Goal: Transaction & Acquisition: Purchase product/service

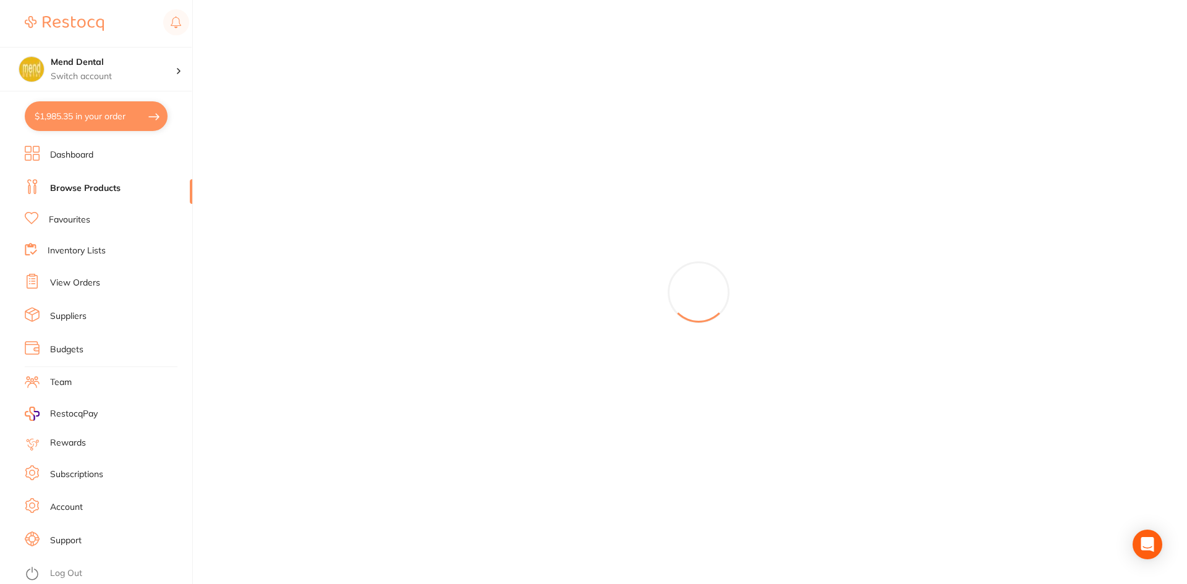
scroll to position [680, 0]
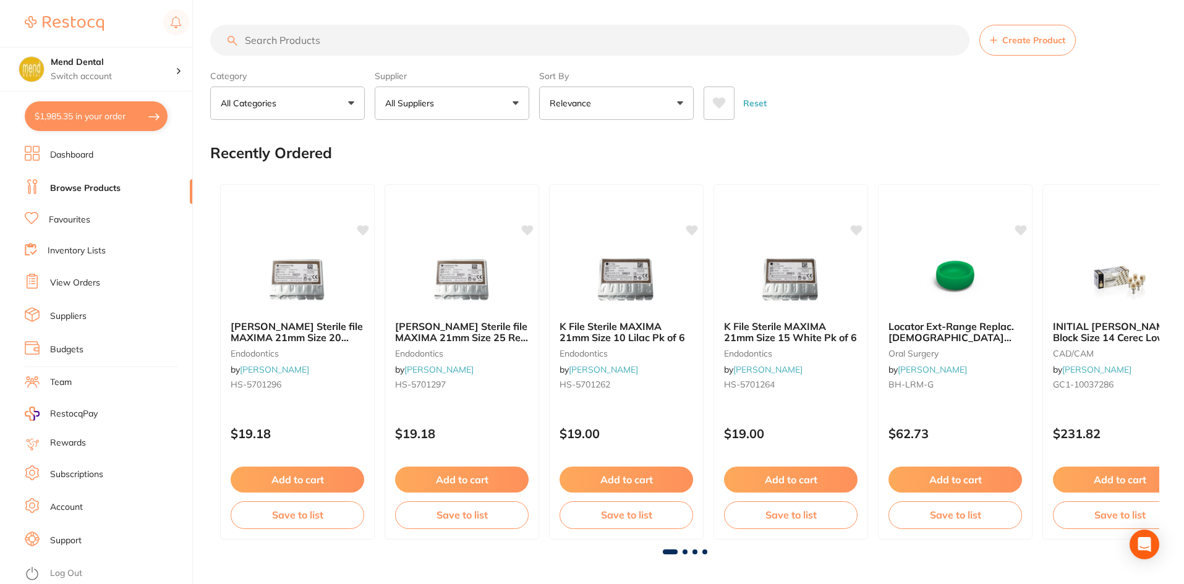
click at [334, 40] on input "search" at bounding box center [589, 40] width 759 height 31
click at [307, 43] on input "search" at bounding box center [589, 40] width 759 height 31
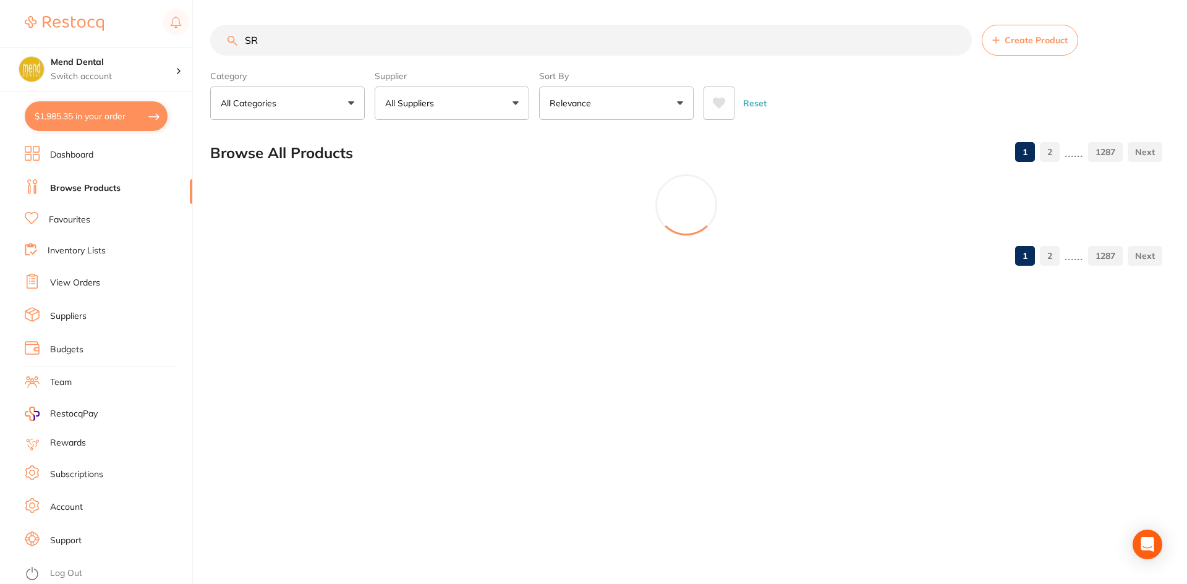
type input "S"
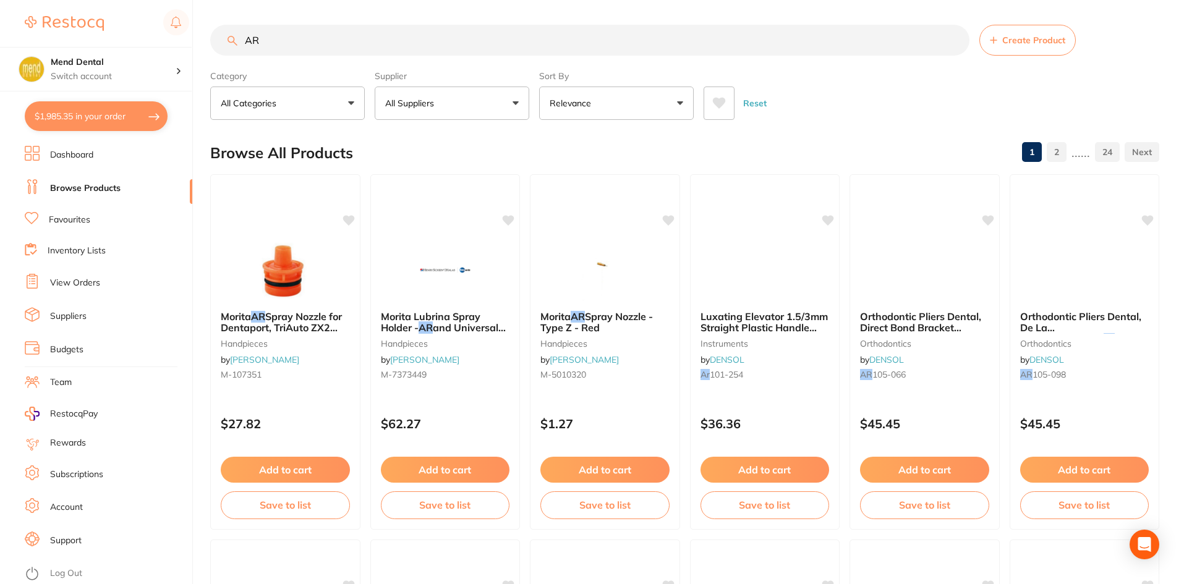
type input "A"
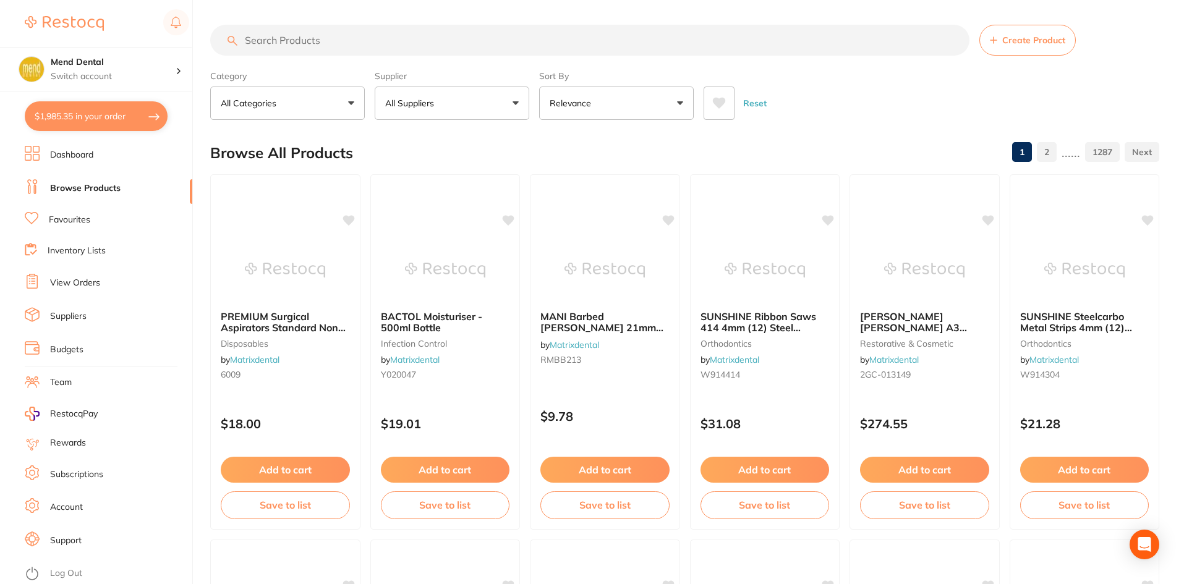
click at [120, 105] on button "$1,985.35 in your order" at bounding box center [96, 116] width 143 height 30
checkbox input "true"
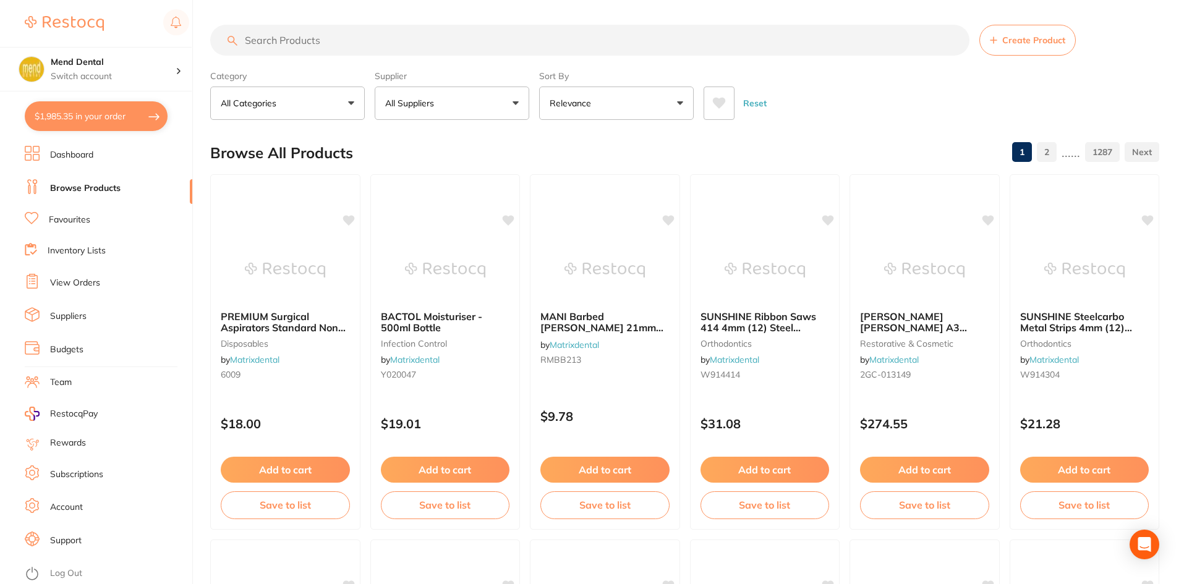
checkbox input "true"
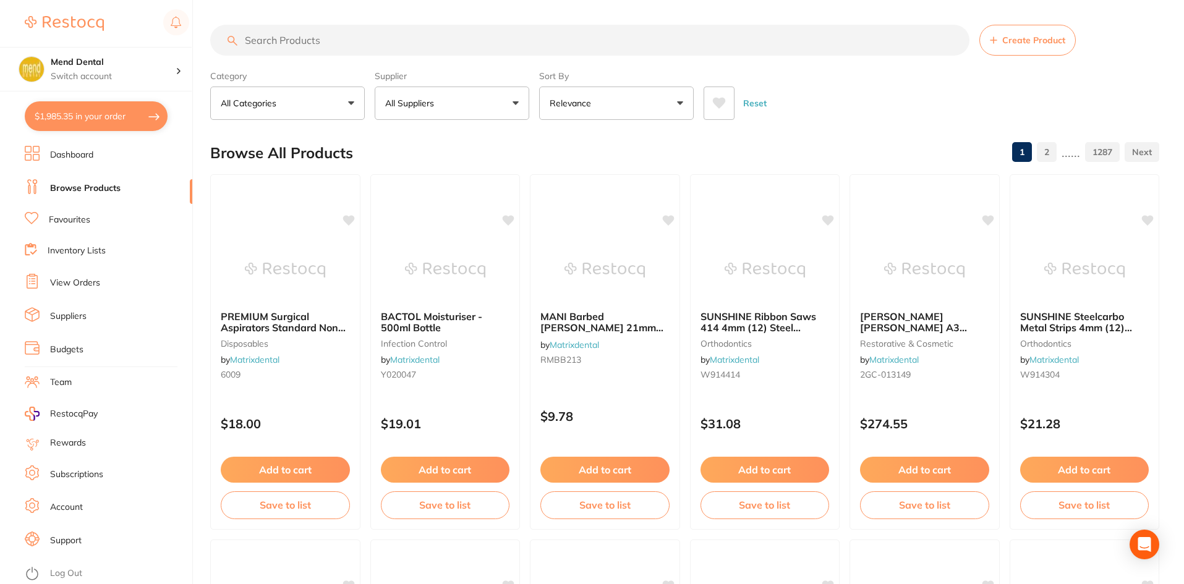
checkbox input "true"
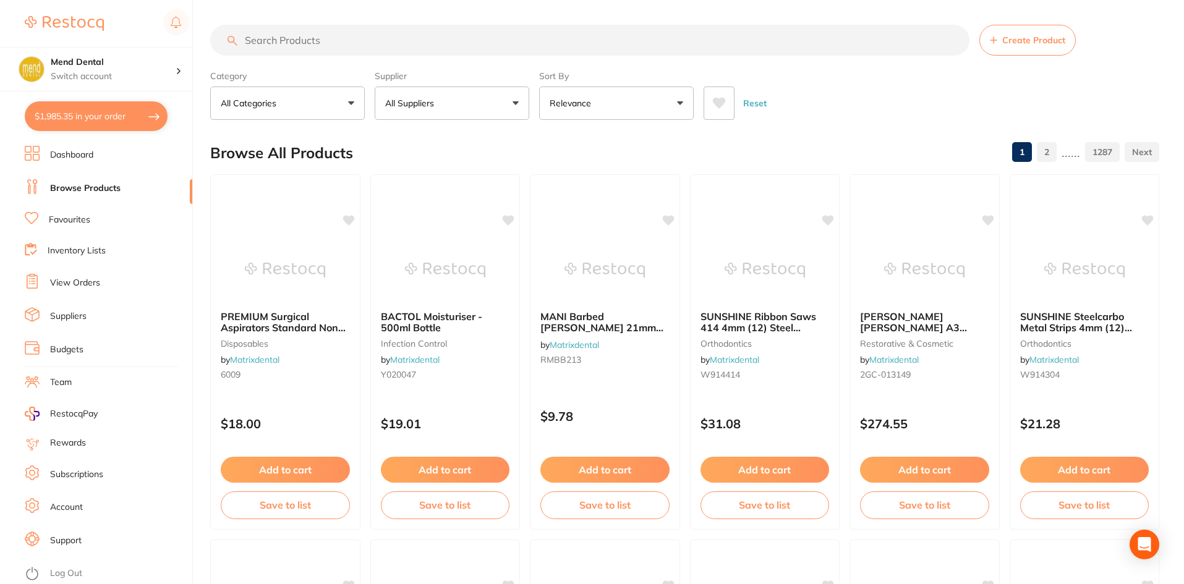
checkbox input "true"
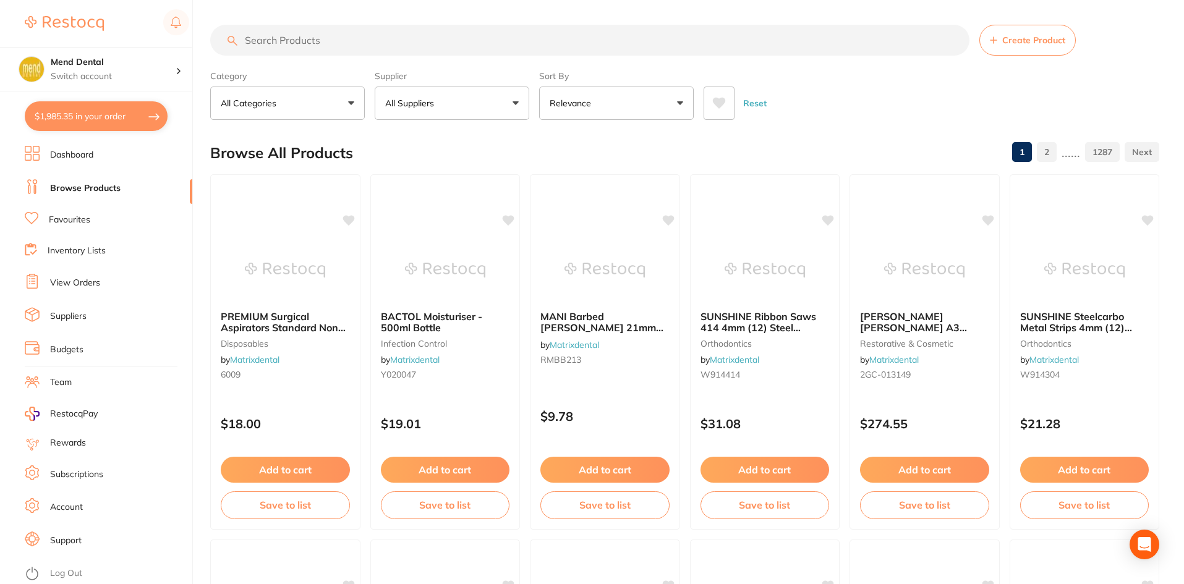
checkbox input "true"
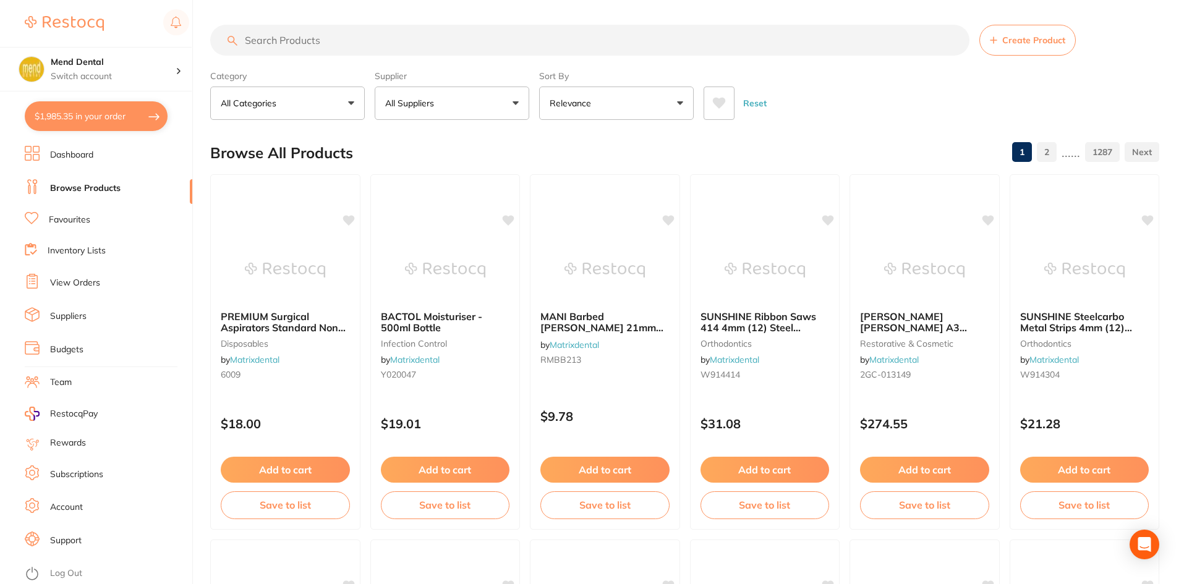
checkbox input "true"
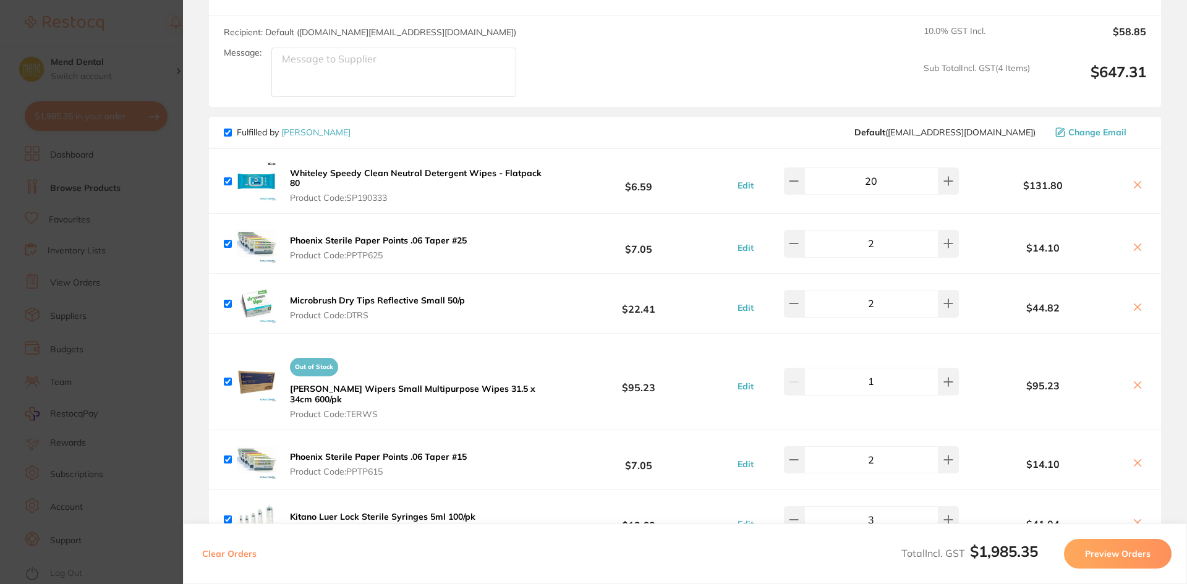
scroll to position [1607, 0]
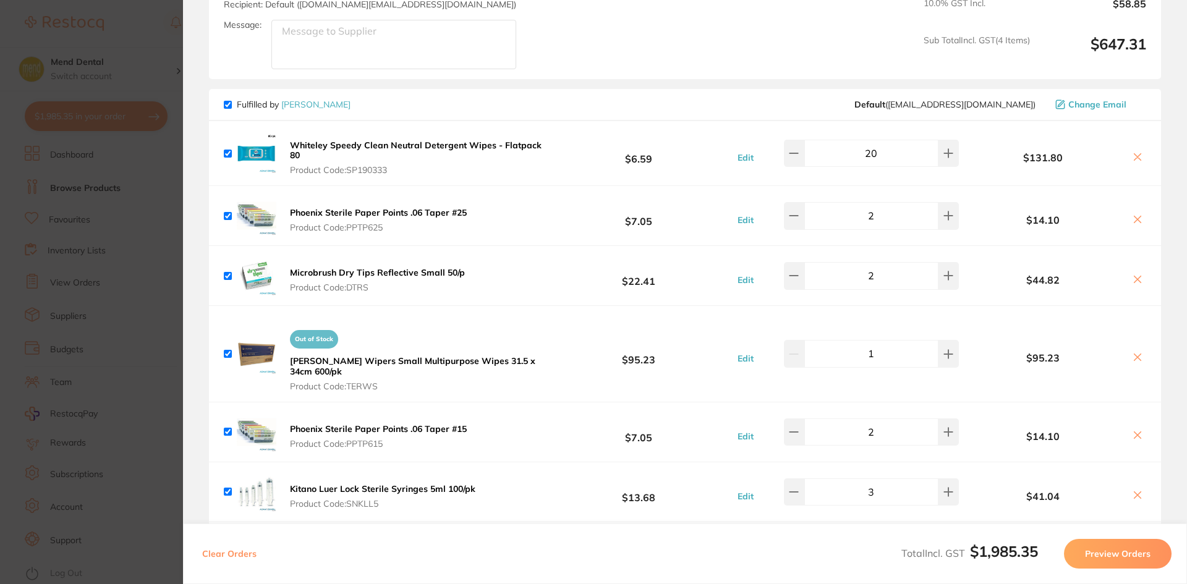
click at [177, 311] on section "Update RRP Set your pre negotiated price for this item. Item Agreed RRP (excl. …" at bounding box center [593, 292] width 1187 height 584
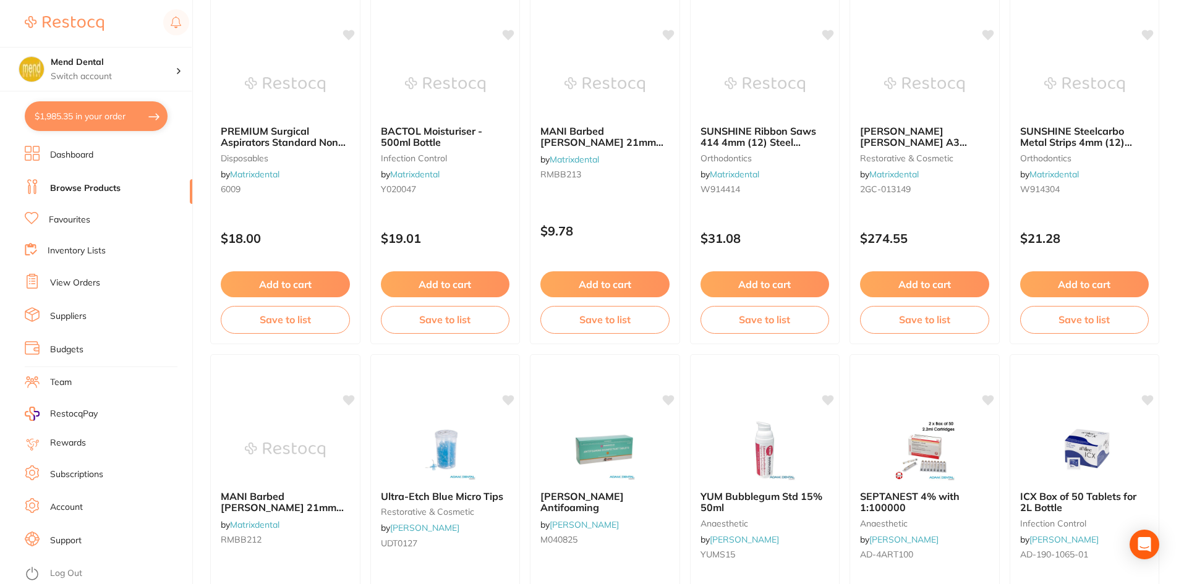
click at [82, 286] on link "View Orders" at bounding box center [75, 283] width 50 height 12
click at [80, 292] on li "View Orders" at bounding box center [108, 283] width 167 height 19
click at [82, 286] on link "View Orders" at bounding box center [75, 283] width 50 height 12
click at [58, 285] on link "View Orders" at bounding box center [75, 283] width 50 height 12
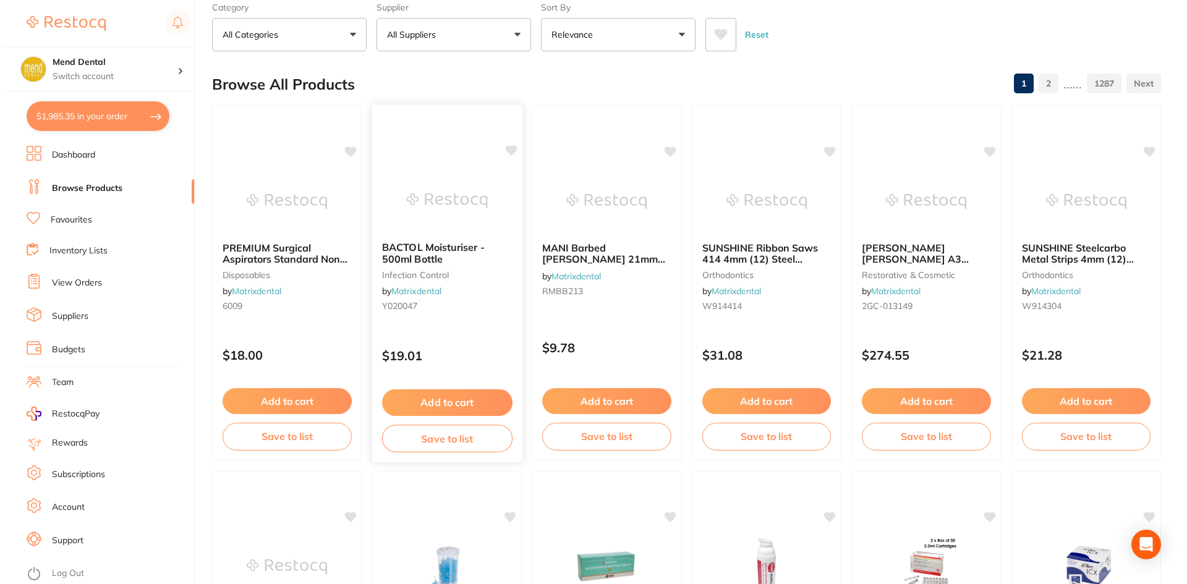
scroll to position [0, 0]
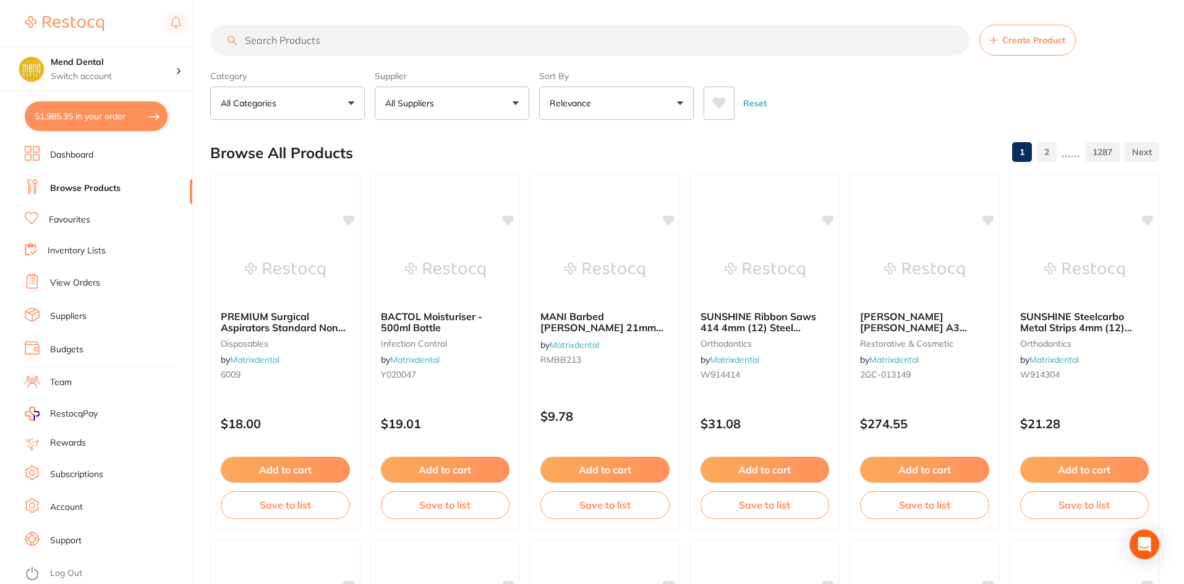
click at [69, 287] on link "View Orders" at bounding box center [75, 283] width 50 height 12
click at [69, 278] on link "View Orders" at bounding box center [75, 283] width 50 height 12
click at [88, 189] on link "Browse Products" at bounding box center [85, 188] width 70 height 12
click at [78, 150] on link "Dashboard" at bounding box center [71, 155] width 43 height 12
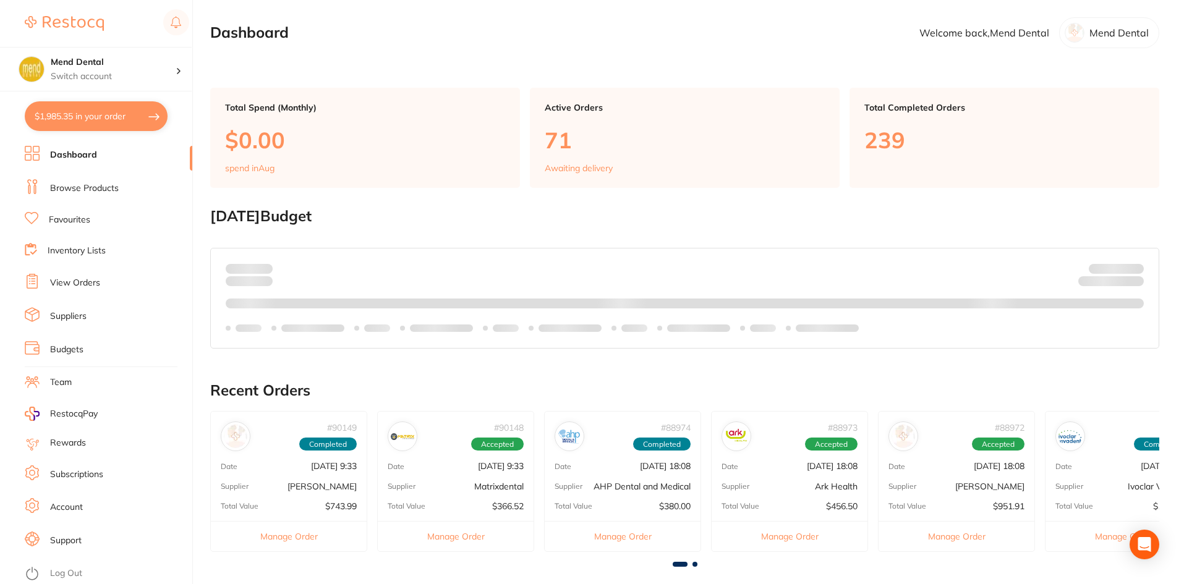
click at [94, 122] on button "$1,985.35 in your order" at bounding box center [96, 116] width 143 height 30
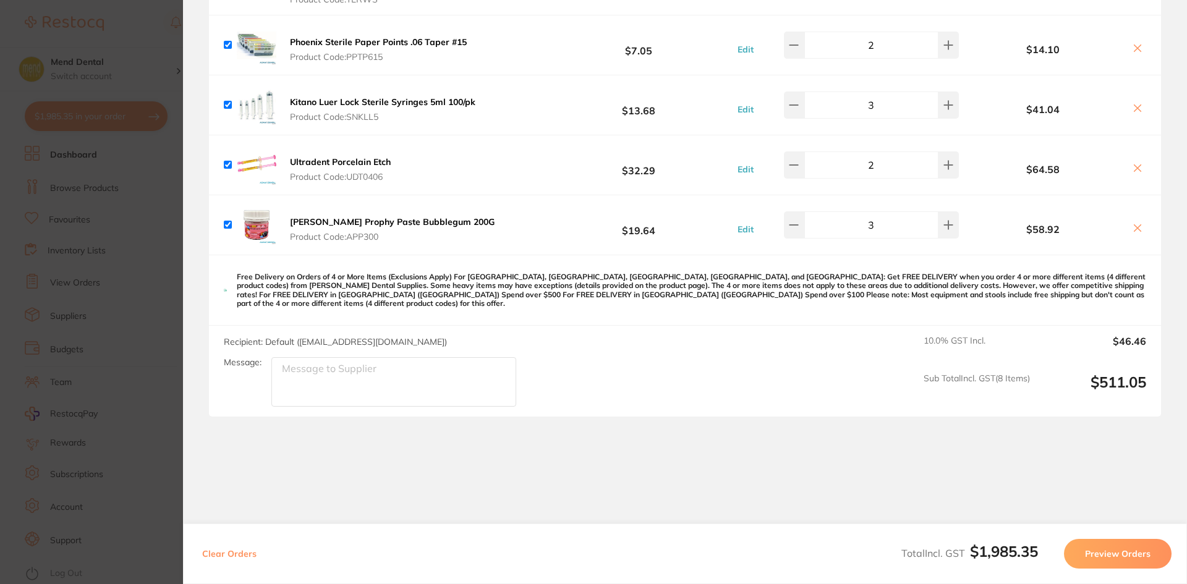
scroll to position [1994, 0]
click at [78, 271] on section "Update RRP Set your pre negotiated price for this item. Item Agreed RRP (excl. …" at bounding box center [593, 292] width 1187 height 584
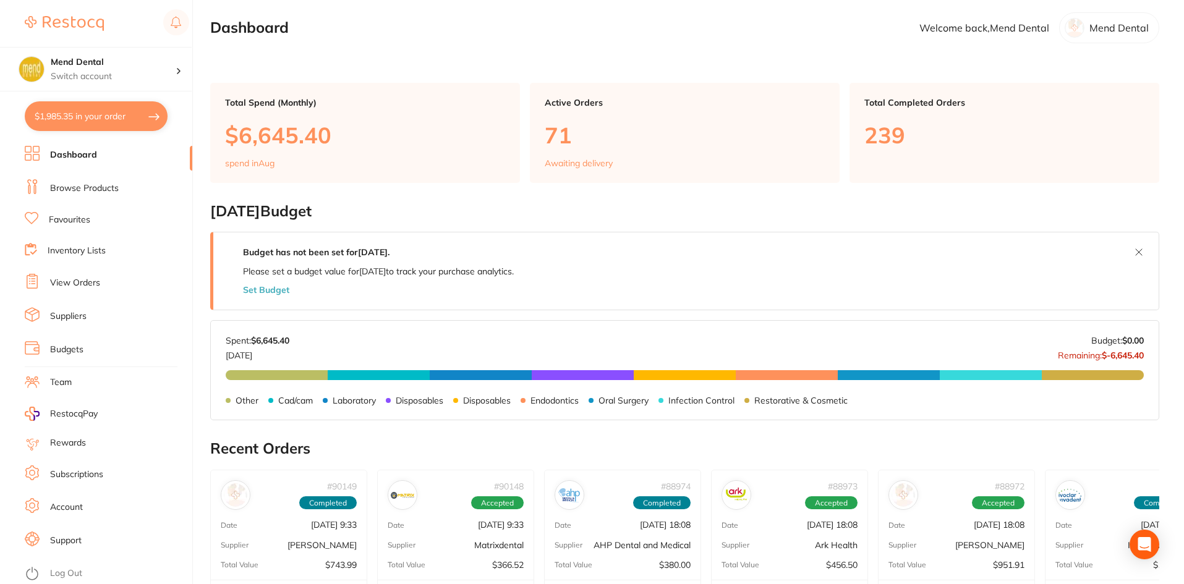
click at [88, 281] on link "View Orders" at bounding box center [75, 283] width 50 height 12
click at [53, 279] on link "View Orders" at bounding box center [75, 283] width 50 height 12
click at [78, 277] on link "View Orders" at bounding box center [75, 283] width 50 height 12
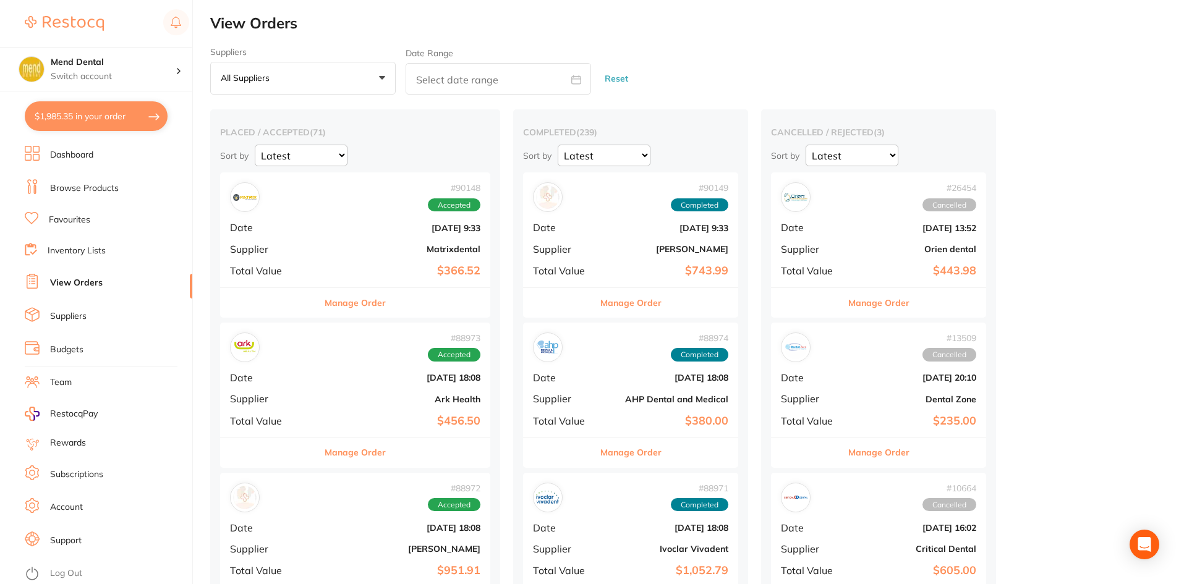
click at [359, 307] on button "Manage Order" at bounding box center [354, 303] width 61 height 30
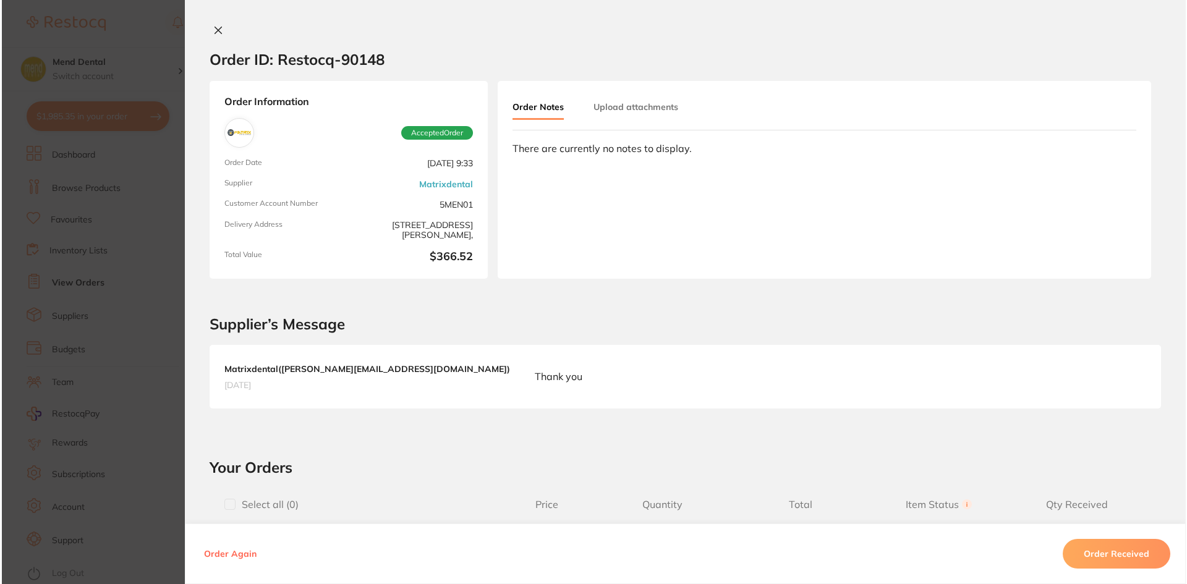
scroll to position [309, 0]
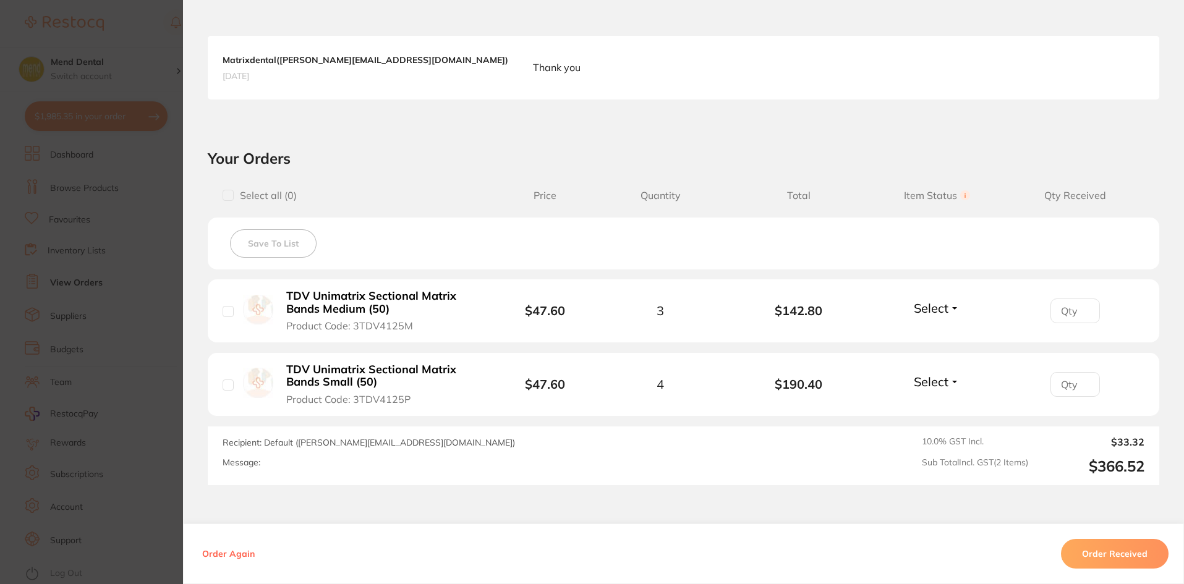
click at [1137, 559] on button "Order Received" at bounding box center [1115, 554] width 108 height 30
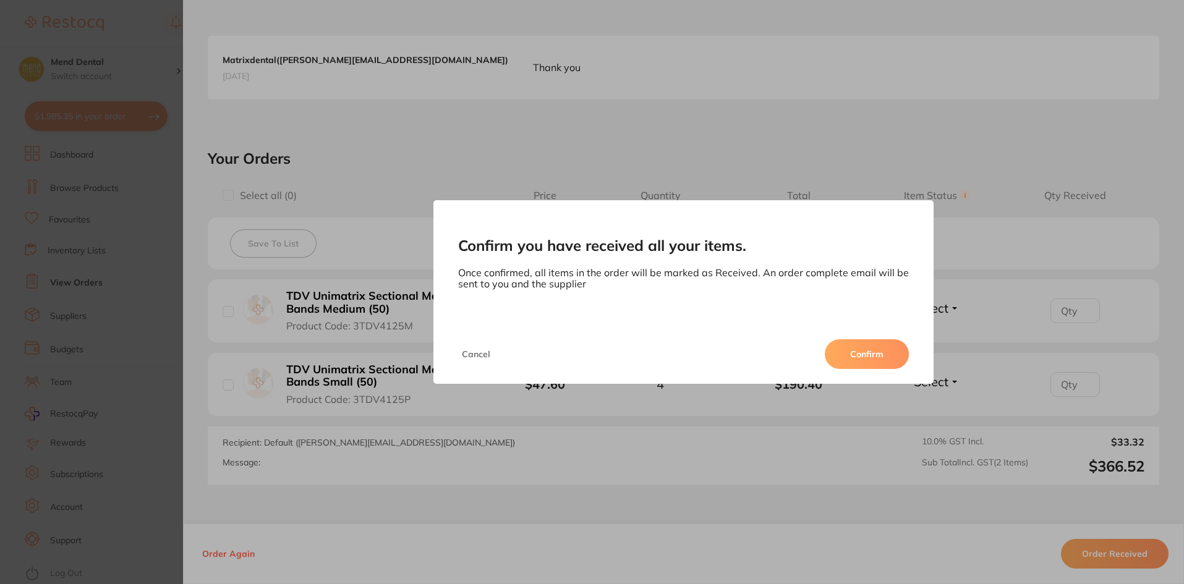
click at [883, 347] on button "Confirm" at bounding box center [866, 354] width 84 height 30
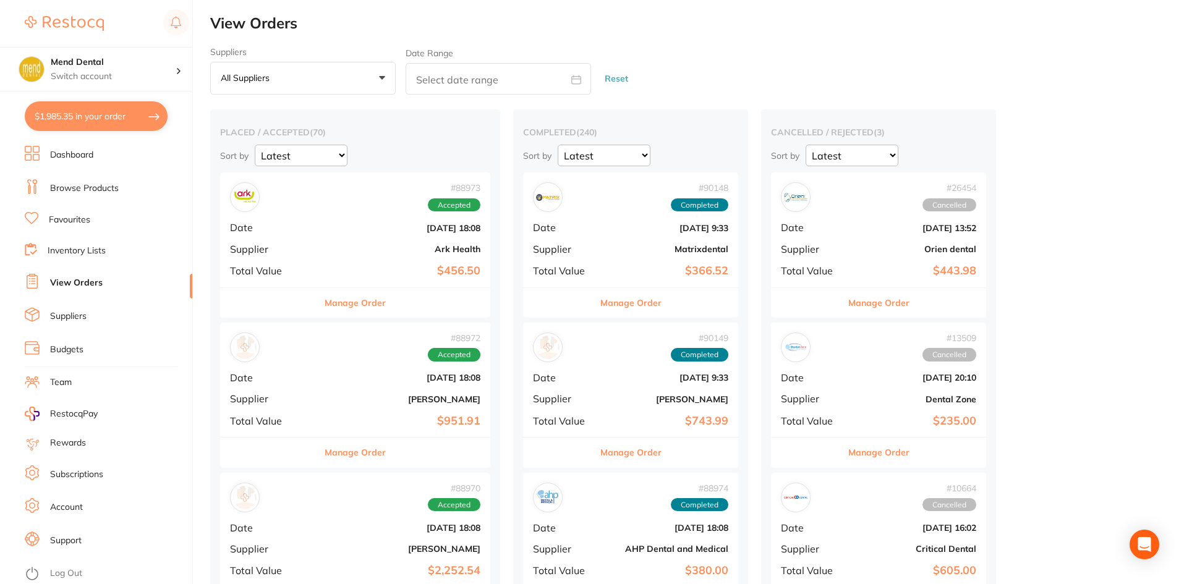
click at [83, 192] on link "Browse Products" at bounding box center [84, 188] width 69 height 12
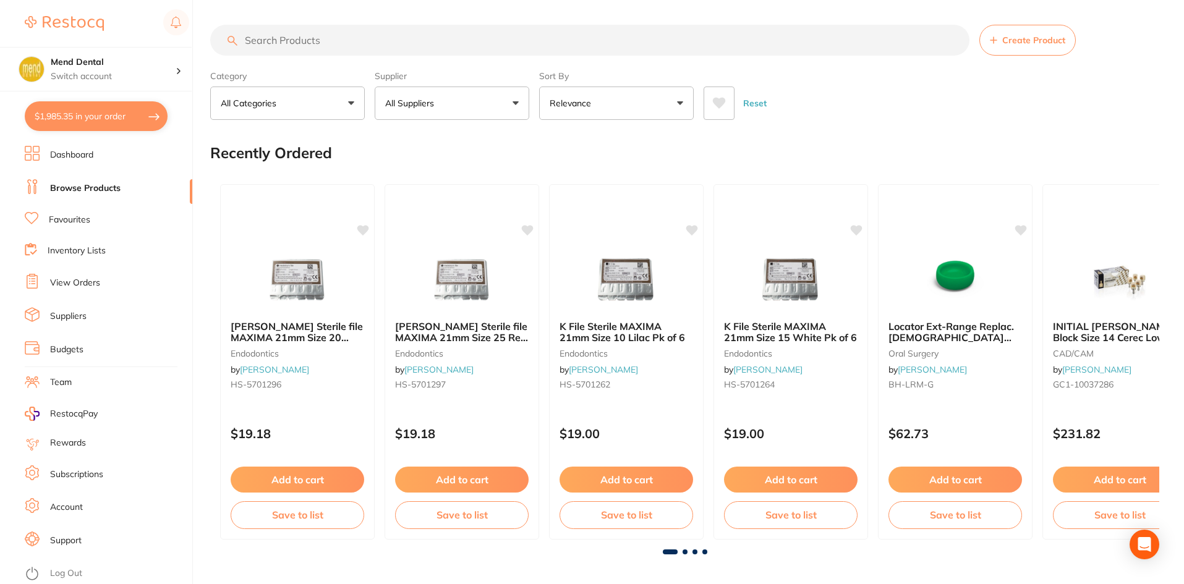
click at [347, 38] on input "search" at bounding box center [589, 40] width 759 height 31
click at [349, 38] on input "MICROBRUH" at bounding box center [589, 40] width 759 height 31
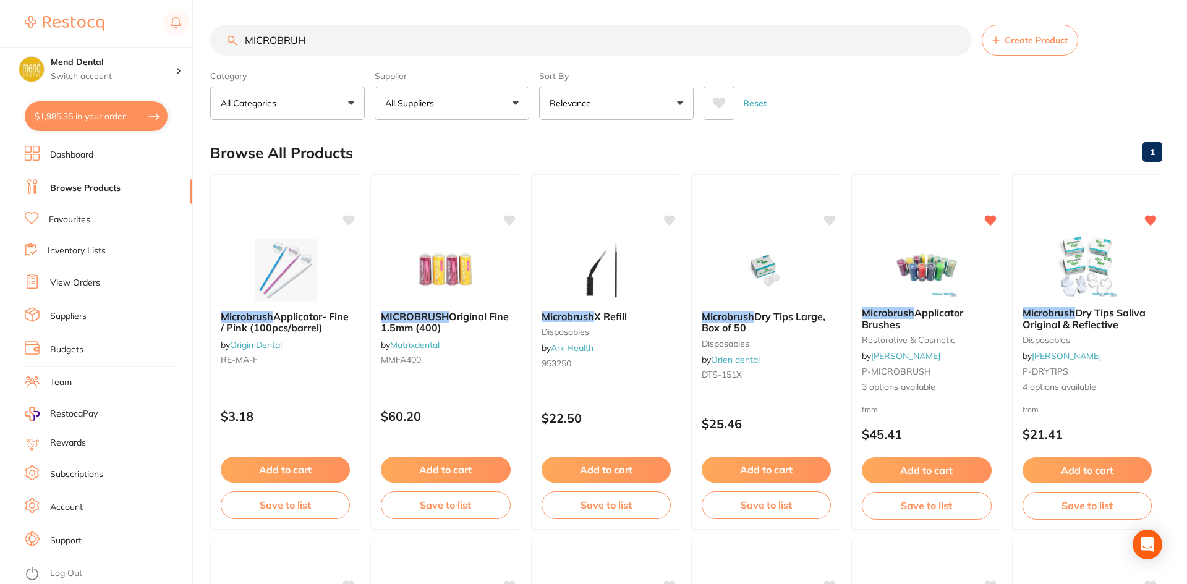
click at [296, 38] on input "MICROBRUH" at bounding box center [590, 40] width 761 height 31
drag, startPoint x: 297, startPoint y: 39, endPoint x: 918, endPoint y: 479, distance: 761.2
click at [297, 39] on input "MICROBRUH" at bounding box center [590, 40] width 761 height 31
type input "MICROBRUSH"
click at [905, 265] on img at bounding box center [926, 266] width 80 height 62
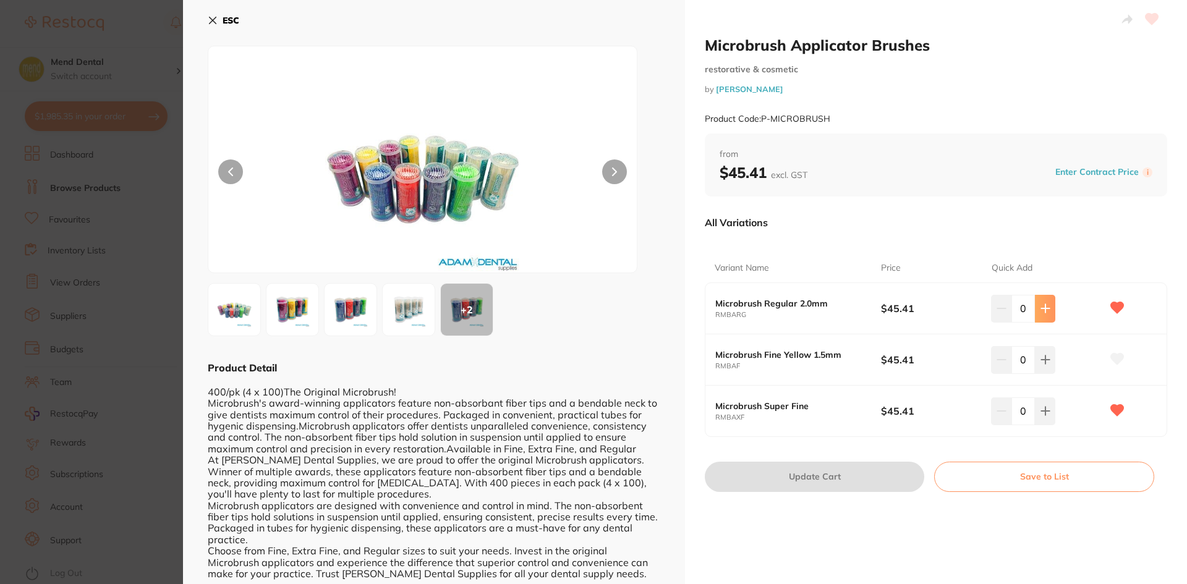
click at [1052, 308] on button at bounding box center [1045, 308] width 20 height 27
type input "1"
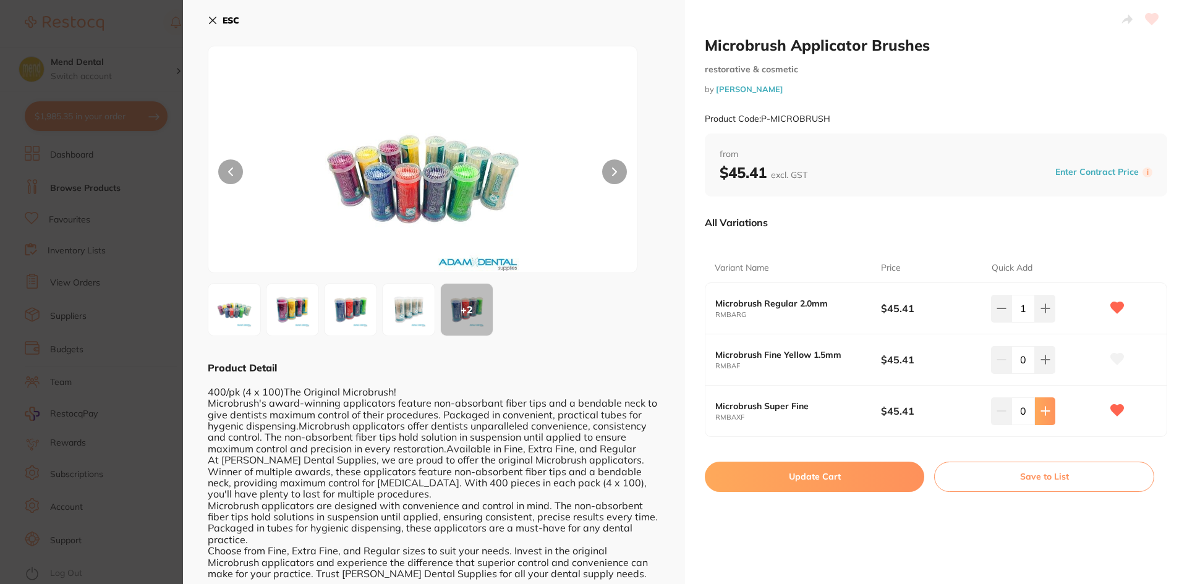
click at [1049, 322] on button at bounding box center [1045, 308] width 20 height 27
type input "1"
click at [862, 487] on button "Update Cart" at bounding box center [814, 477] width 219 height 30
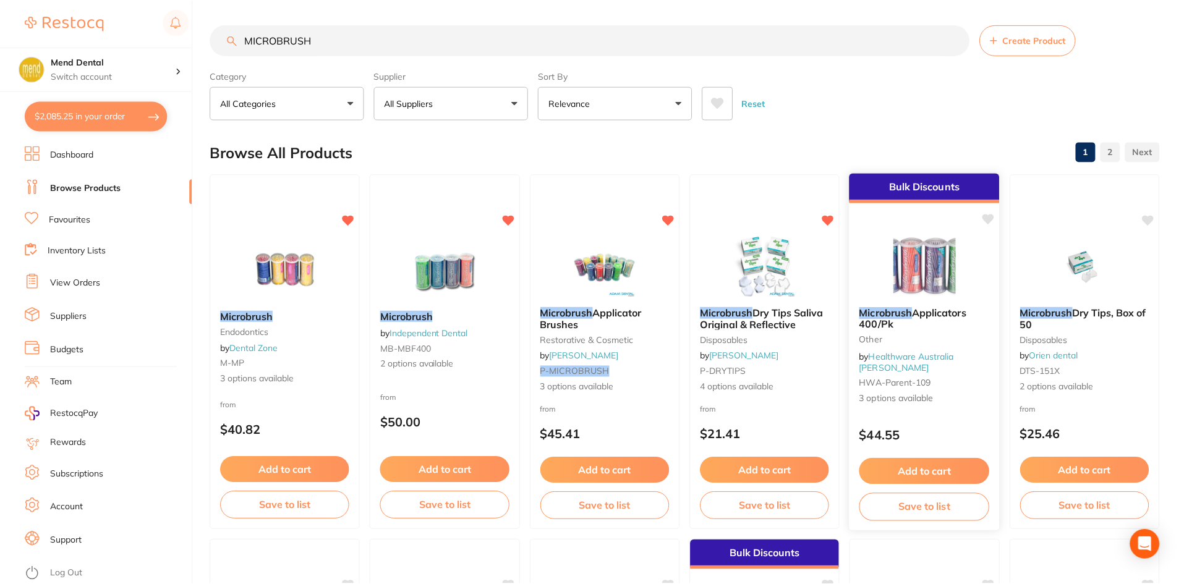
scroll to position [5, 0]
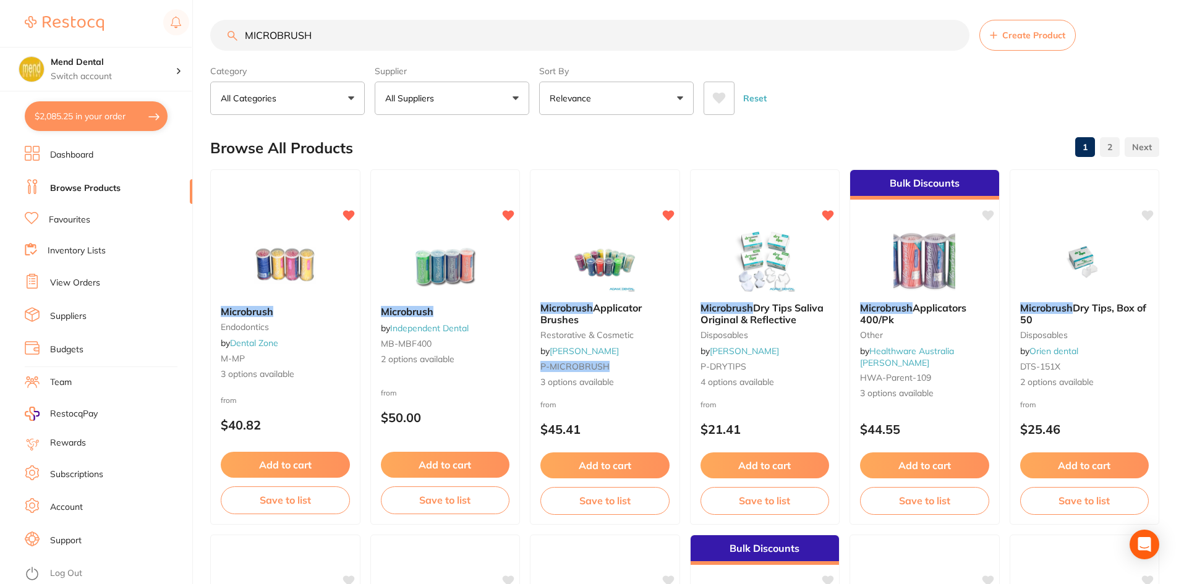
click at [84, 111] on button "$2,085.25 in your order" at bounding box center [96, 116] width 143 height 30
checkbox input "true"
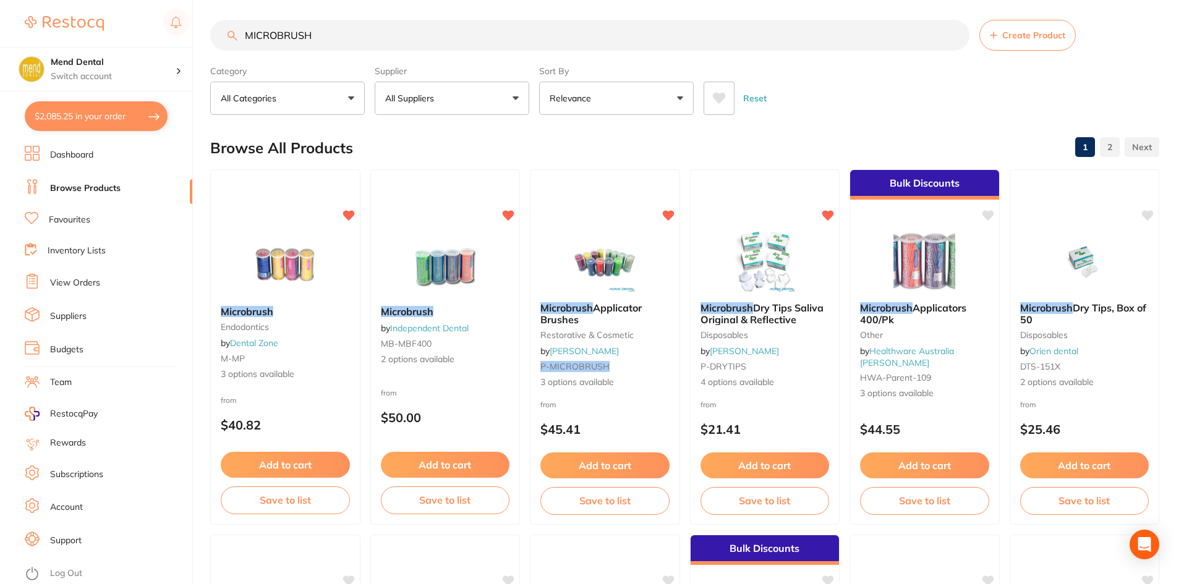
checkbox input "true"
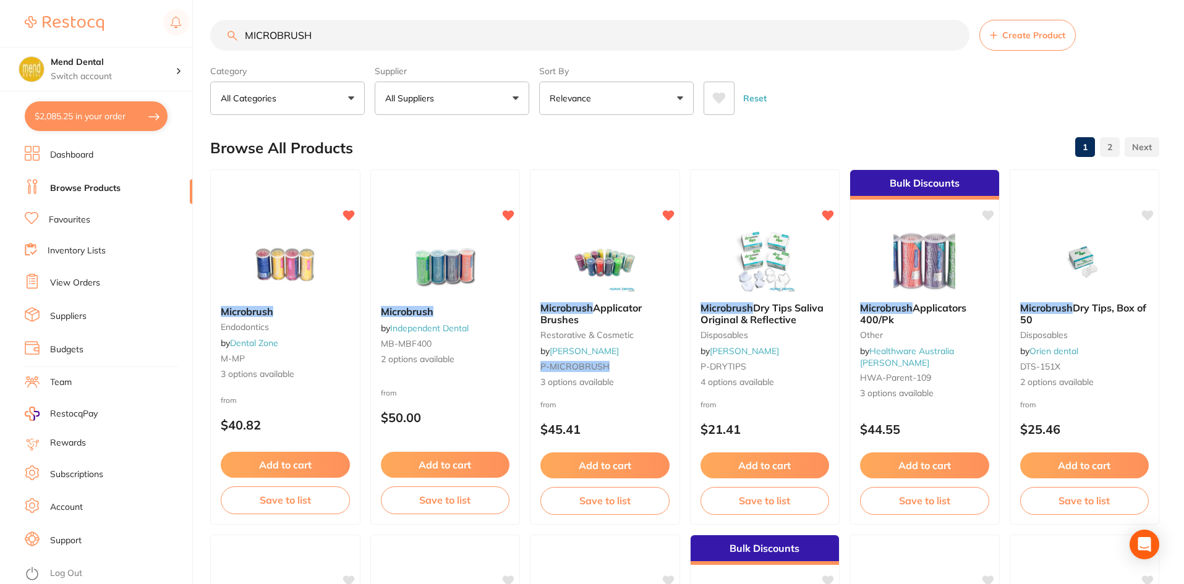
checkbox input "true"
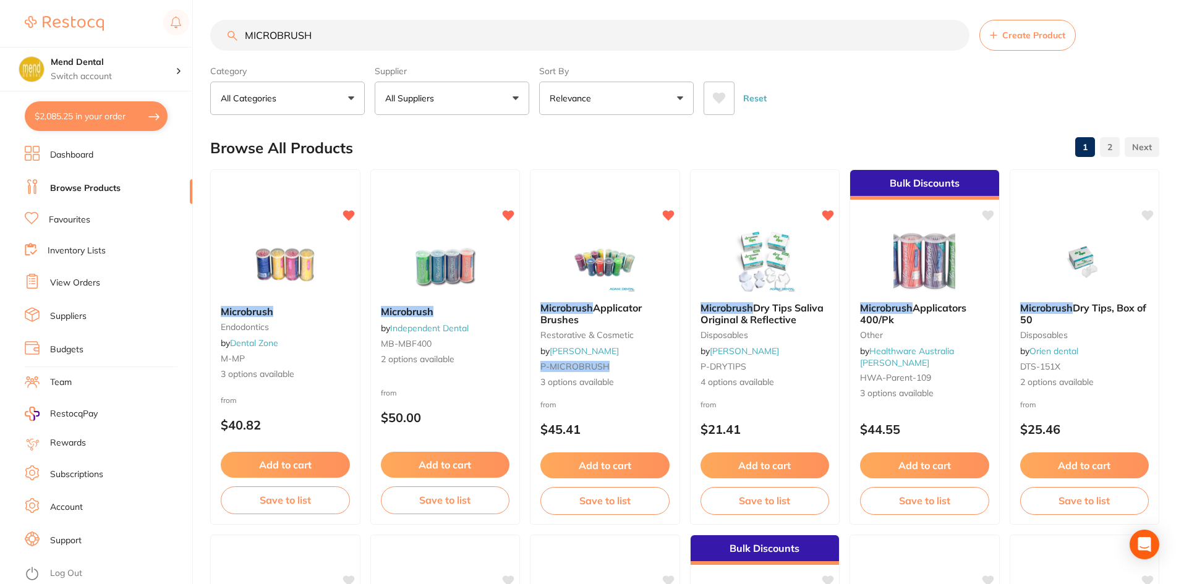
checkbox input "true"
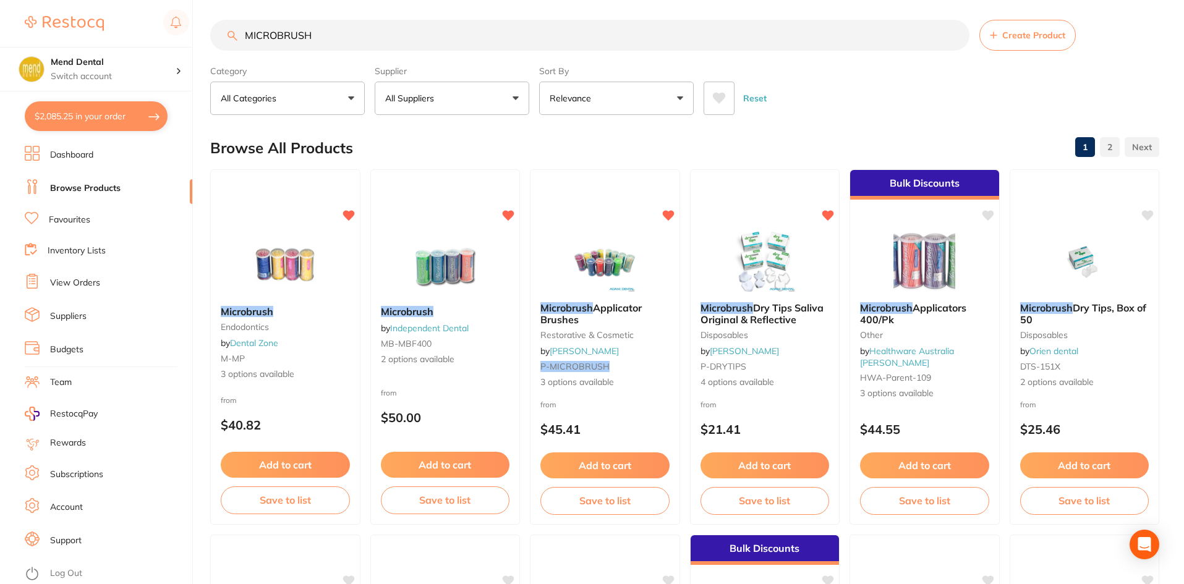
checkbox input "true"
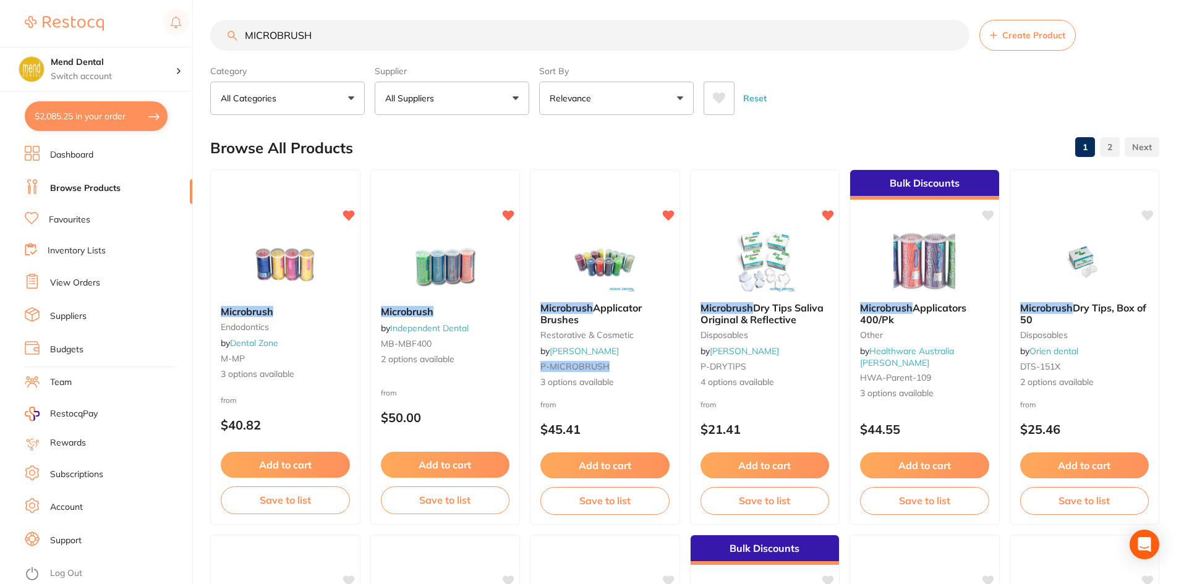
checkbox input "true"
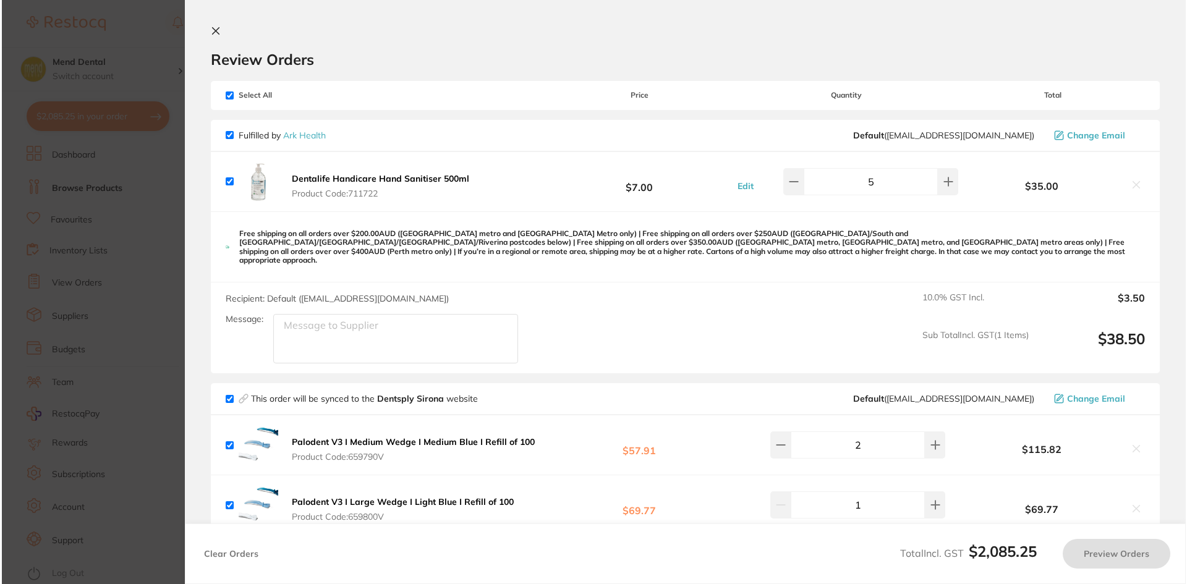
scroll to position [0, 0]
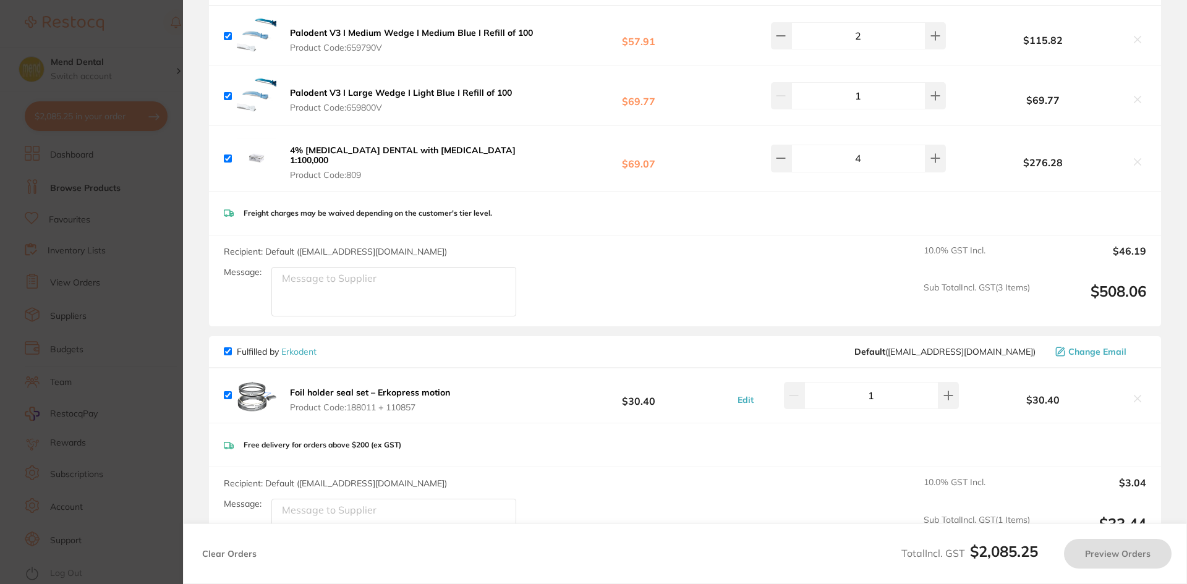
checkbox input "true"
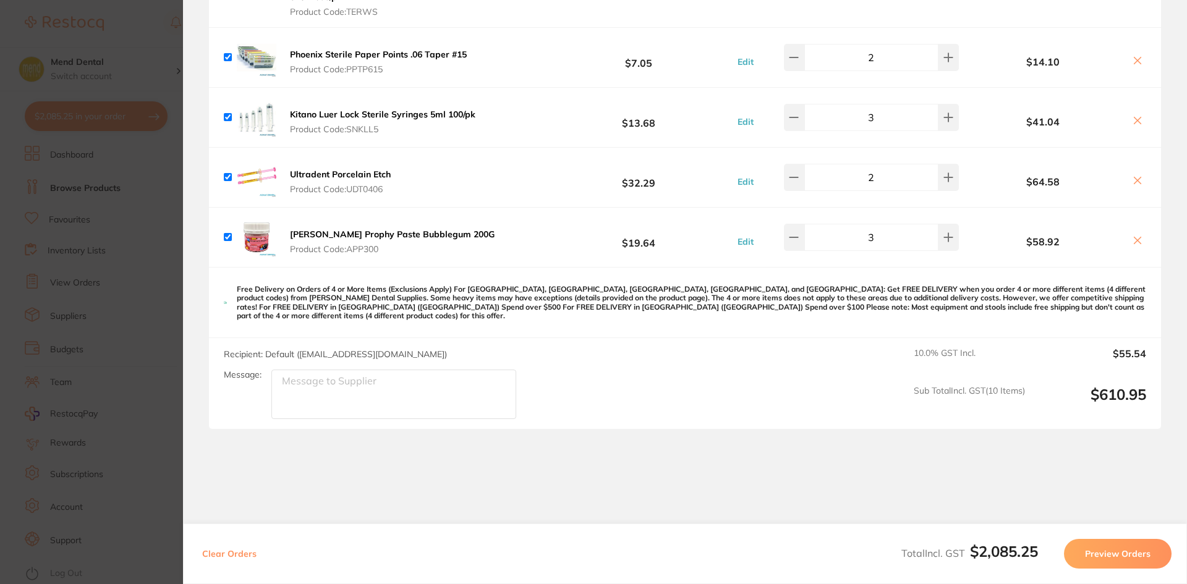
scroll to position [2114, 0]
